Goal: Task Accomplishment & Management: Use online tool/utility

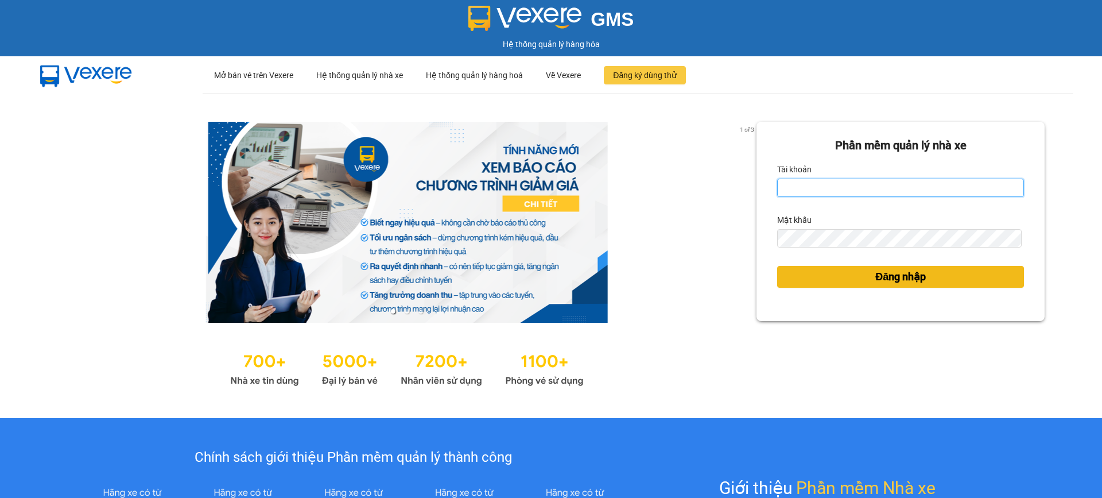
type input "nguyet.ducminh"
click at [833, 278] on button "Đăng nhập" at bounding box center [900, 277] width 247 height 22
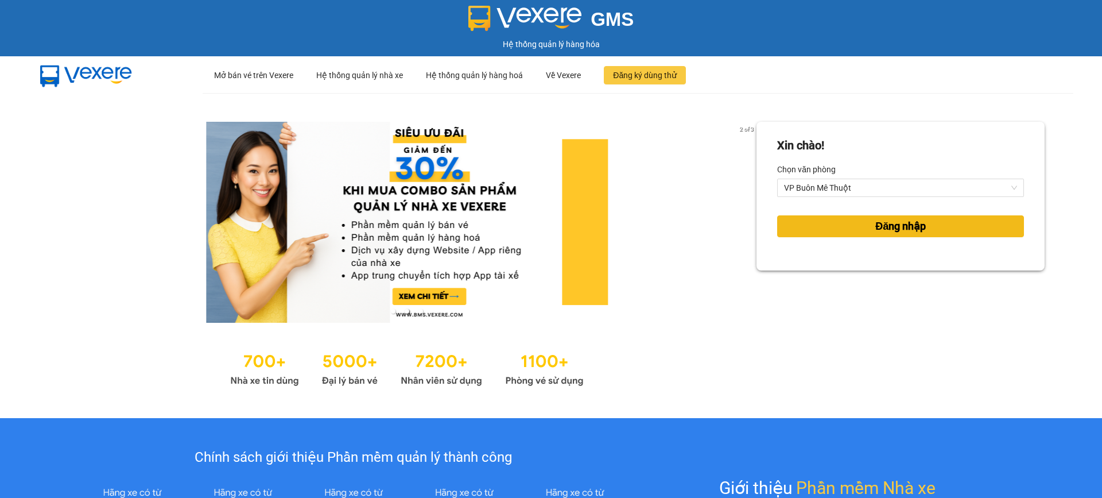
click at [875, 226] on span "Đăng nhập" at bounding box center [900, 226] width 50 height 16
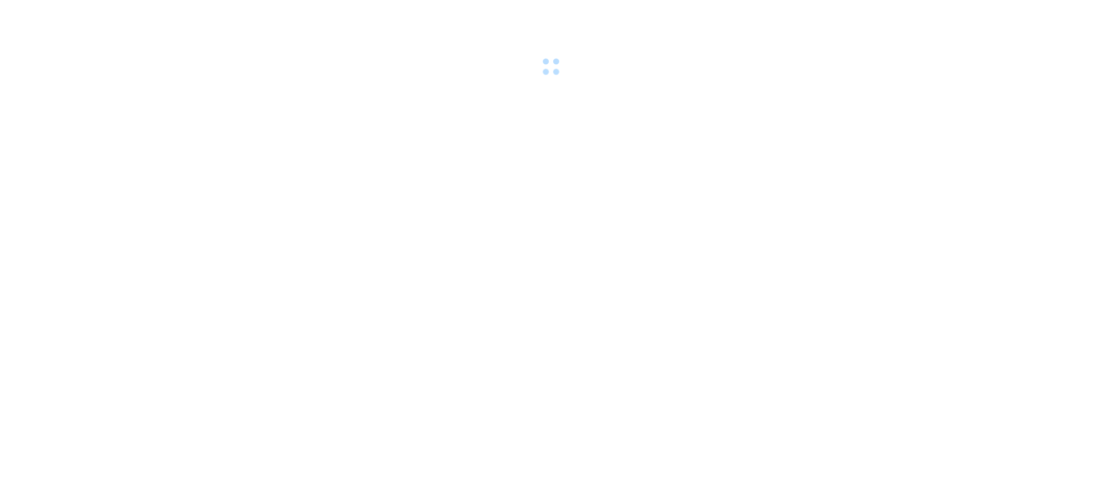
click at [872, 226] on body at bounding box center [551, 249] width 1102 height 498
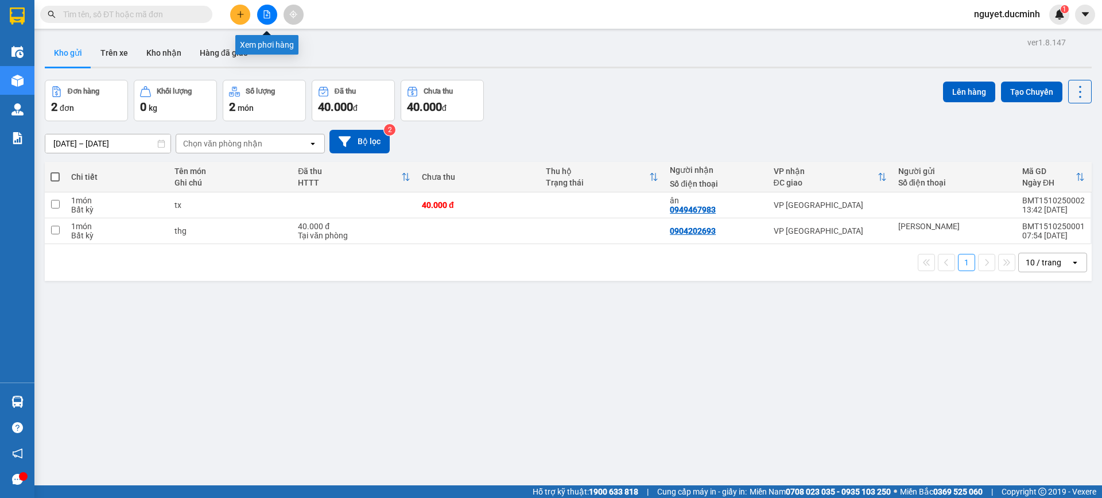
click at [265, 14] on icon "file-add" at bounding box center [267, 14] width 8 height 8
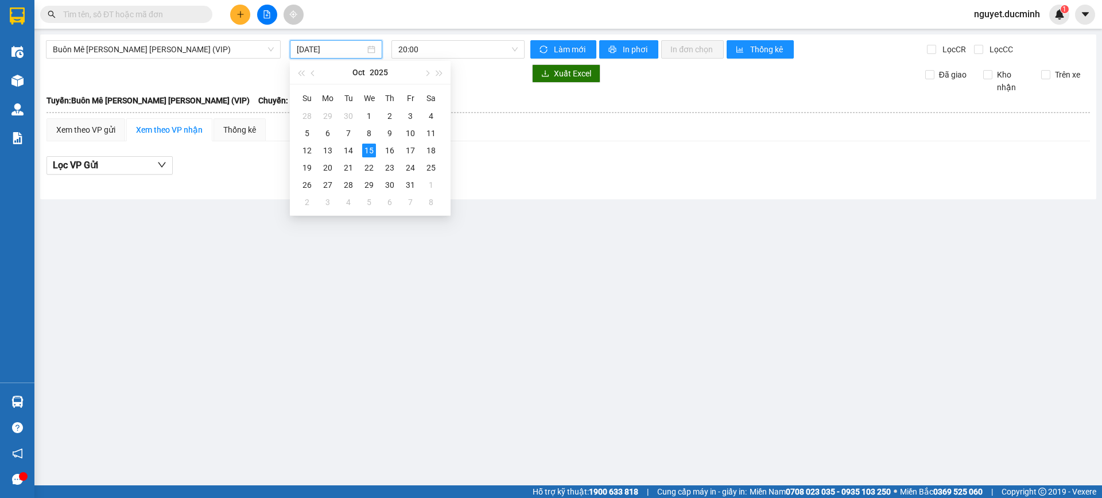
click at [331, 50] on input "15/10/2025" at bounding box center [331, 49] width 68 height 13
click at [328, 145] on div "13" at bounding box center [328, 150] width 14 height 14
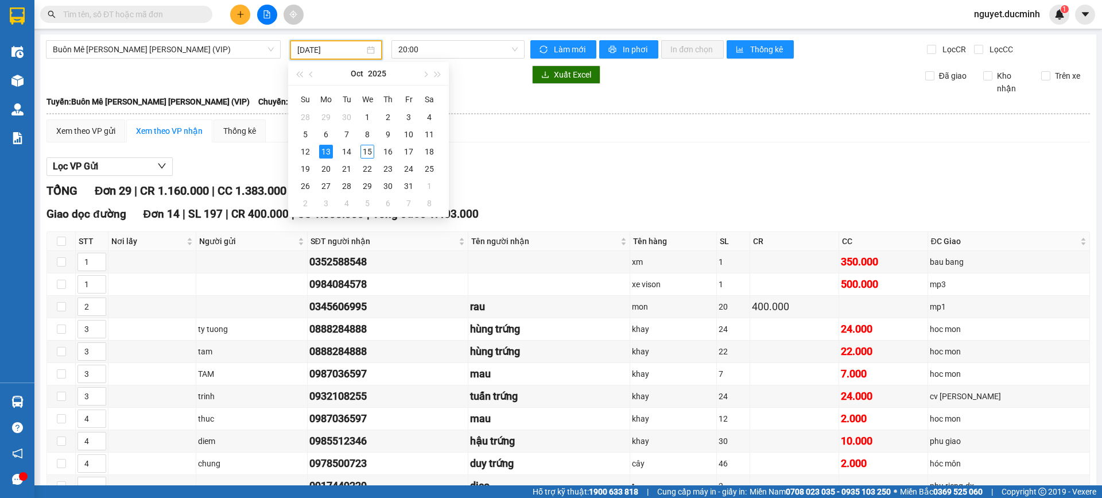
click at [332, 55] on input "13/10/2025" at bounding box center [330, 50] width 67 height 13
click at [349, 147] on div "14" at bounding box center [347, 152] width 14 height 14
type input "14/10/2025"
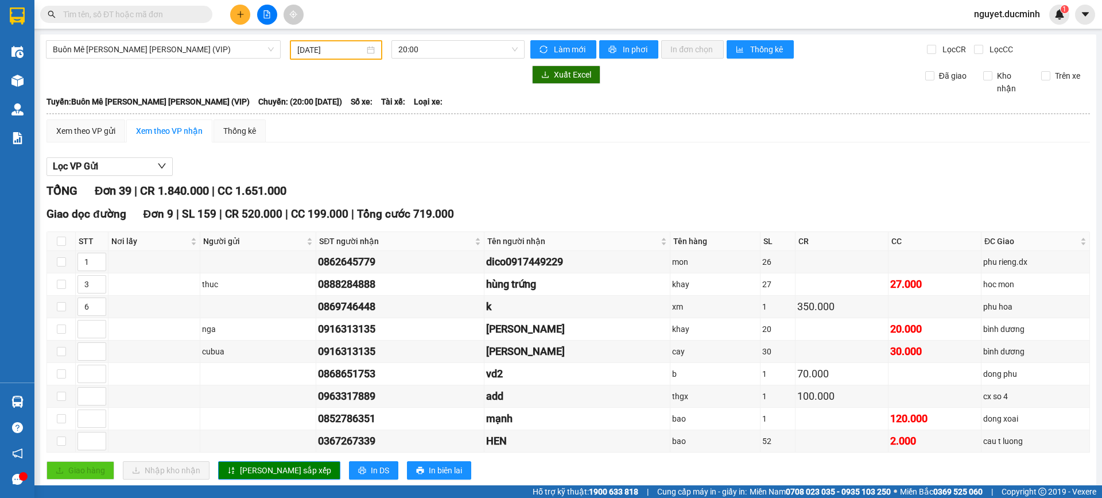
click at [138, 13] on input "text" at bounding box center [130, 14] width 135 height 13
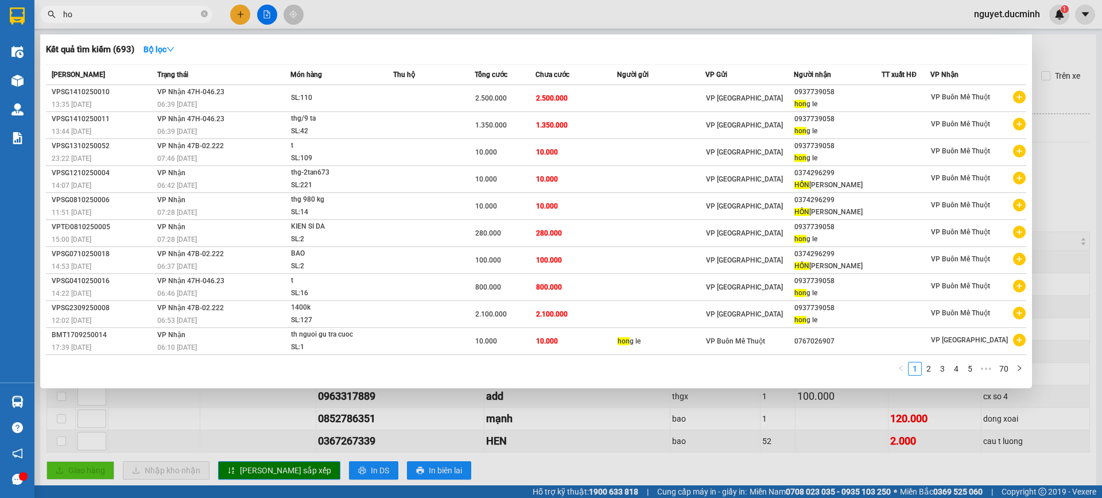
type input "h"
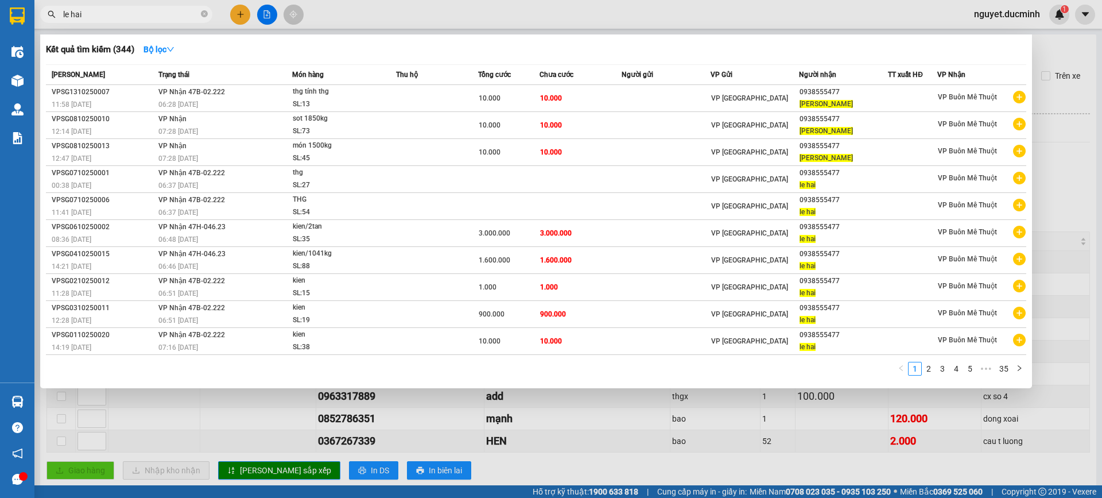
type input "le hai"
click at [1069, 46] on div at bounding box center [551, 249] width 1102 height 498
